Goal: Task Accomplishment & Management: Use online tool/utility

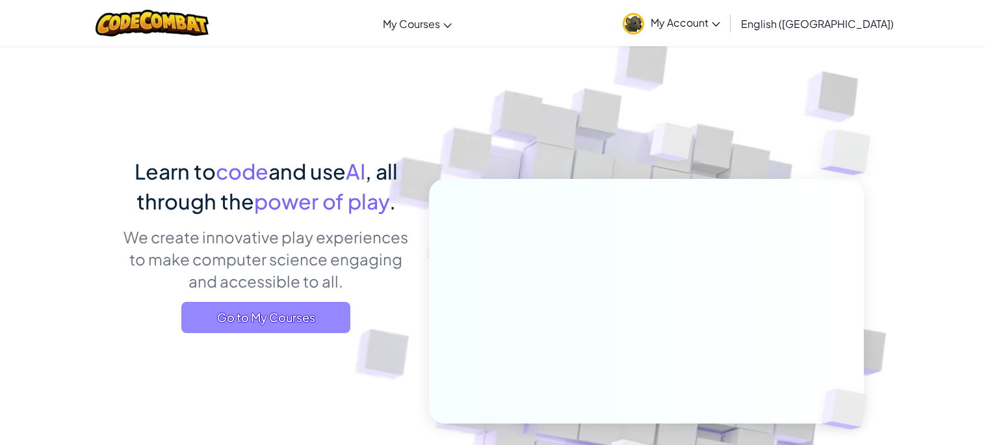
click at [265, 314] on span "Go to My Courses" at bounding box center [265, 317] width 169 height 31
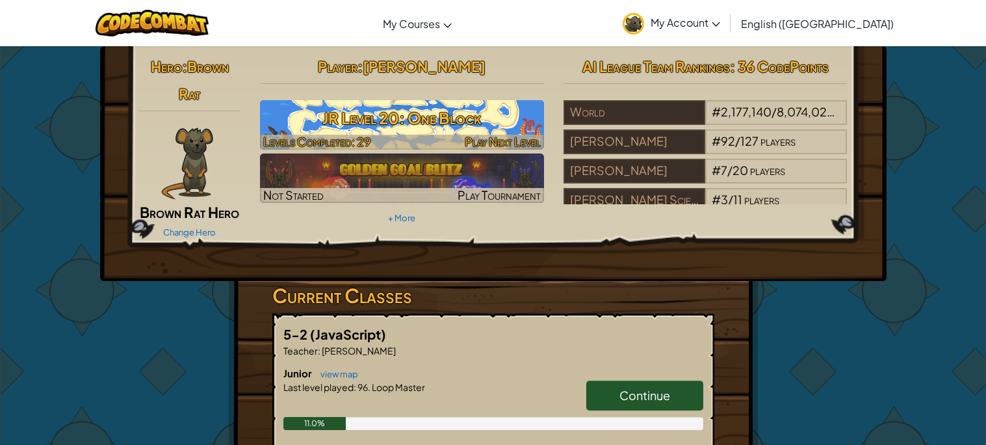
click at [430, 113] on h3 "JR Level 20: One Block" at bounding box center [402, 117] width 284 height 29
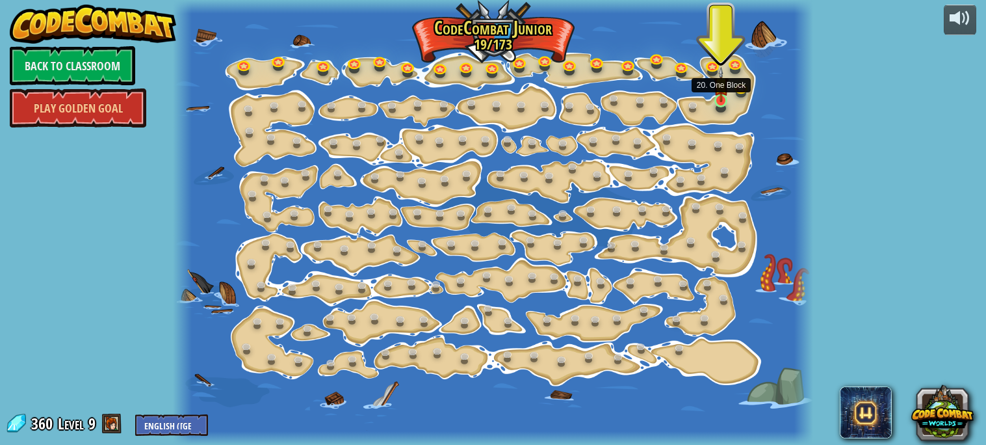
click at [720, 86] on img at bounding box center [721, 84] width 15 height 34
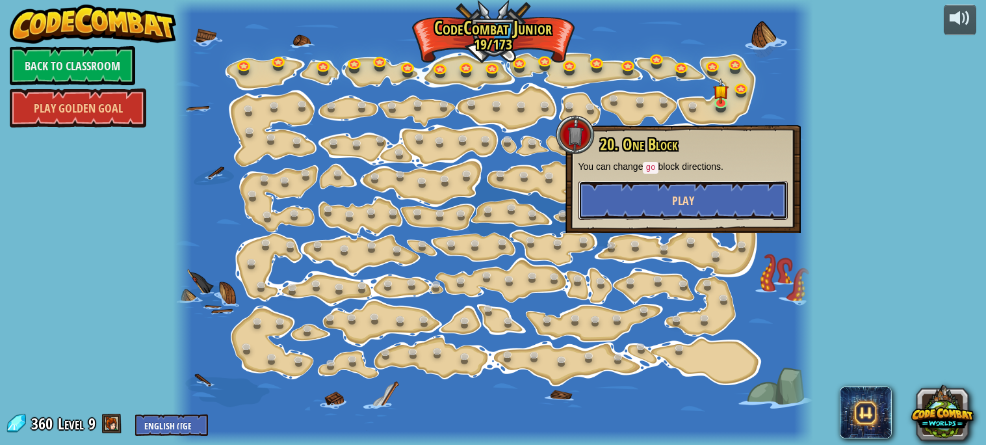
click at [657, 199] on button "Play" at bounding box center [683, 200] width 209 height 39
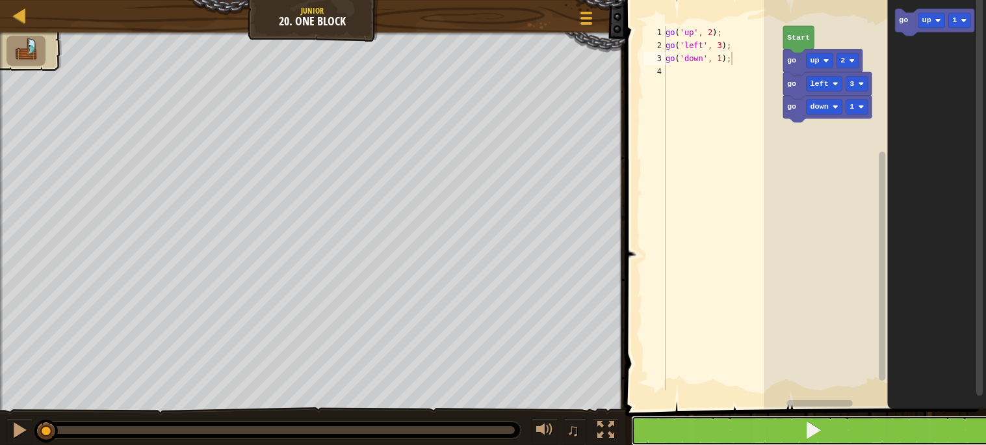
click at [765, 420] on button at bounding box center [813, 430] width 365 height 30
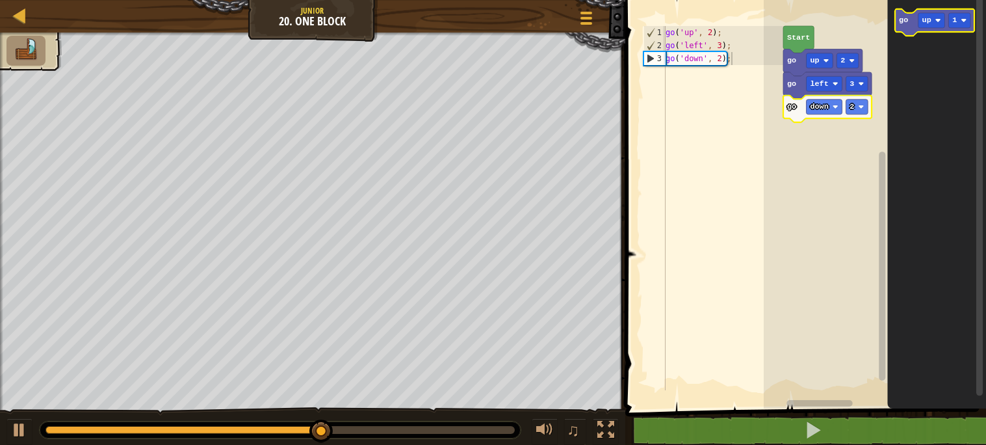
click at [897, 28] on icon "Blockly Workspace" at bounding box center [934, 22] width 79 height 27
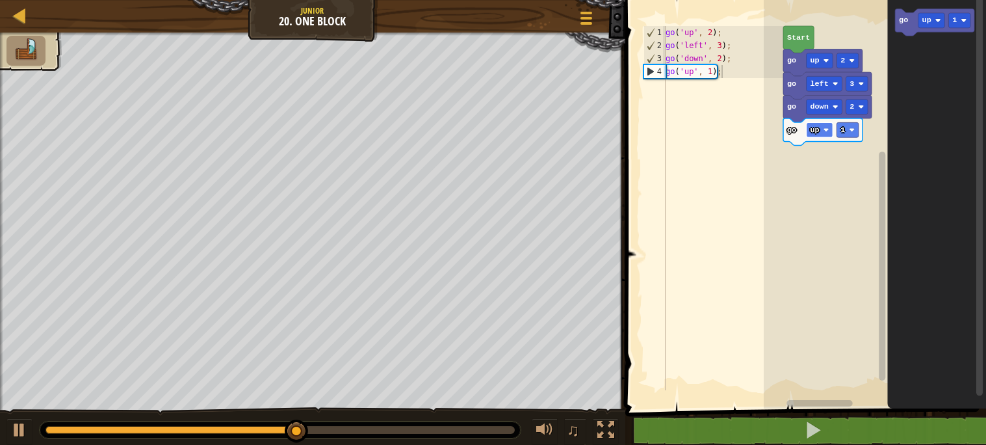
click at [827, 131] on image "Blockly Workspace" at bounding box center [827, 130] width 6 height 6
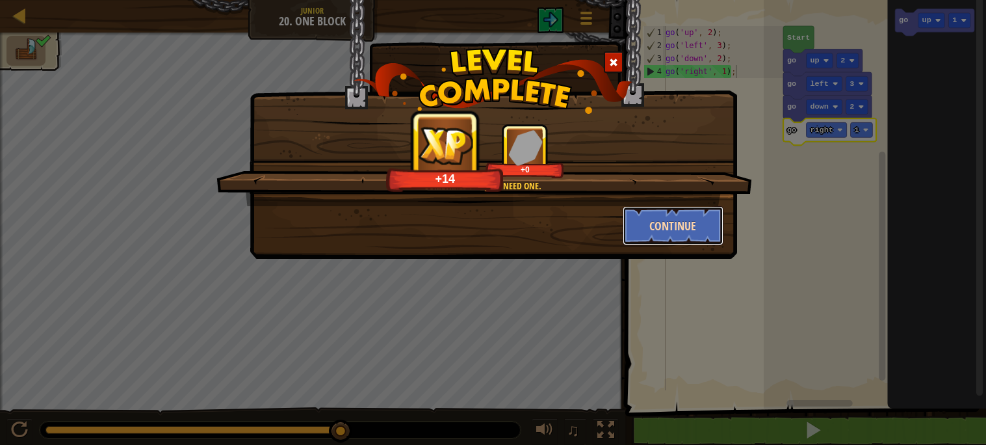
click at [672, 221] on button "Continue" at bounding box center [673, 225] width 101 height 39
